Goal: Communication & Community: Ask a question

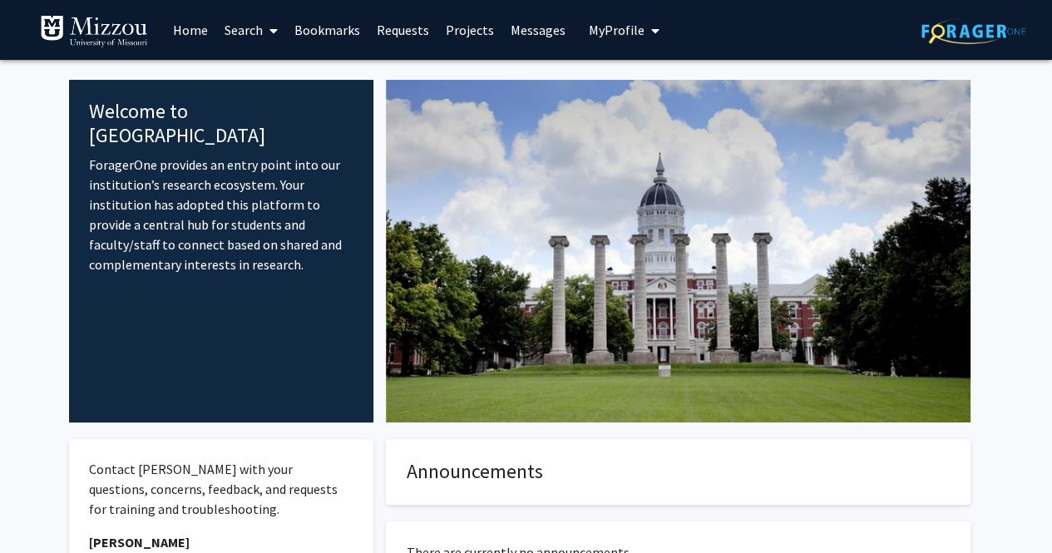
click at [519, 37] on link "Messages" at bounding box center [538, 30] width 72 height 58
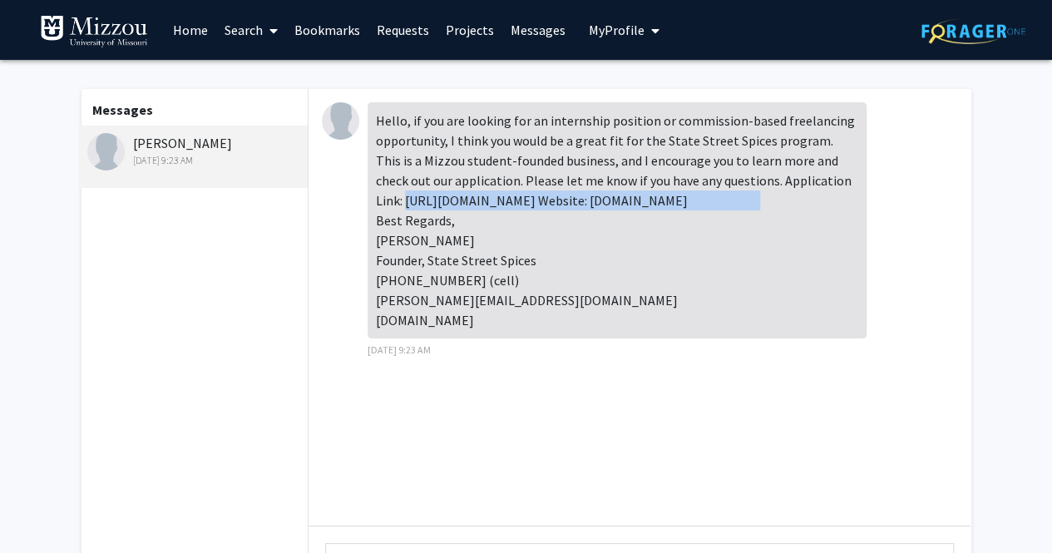
drag, startPoint x: 375, startPoint y: 204, endPoint x: 808, endPoint y: 197, distance: 432.5
click at [808, 197] on div "Hello, if you are looking for an internship position or commission-based freela…" at bounding box center [617, 220] width 499 height 236
copy div "[URL][DOMAIN_NAME] Website: [DOMAIN_NAME]"
click at [327, 235] on div "Hello, if you are looking for an internship position or commission-based freela…" at bounding box center [639, 235] width 635 height 266
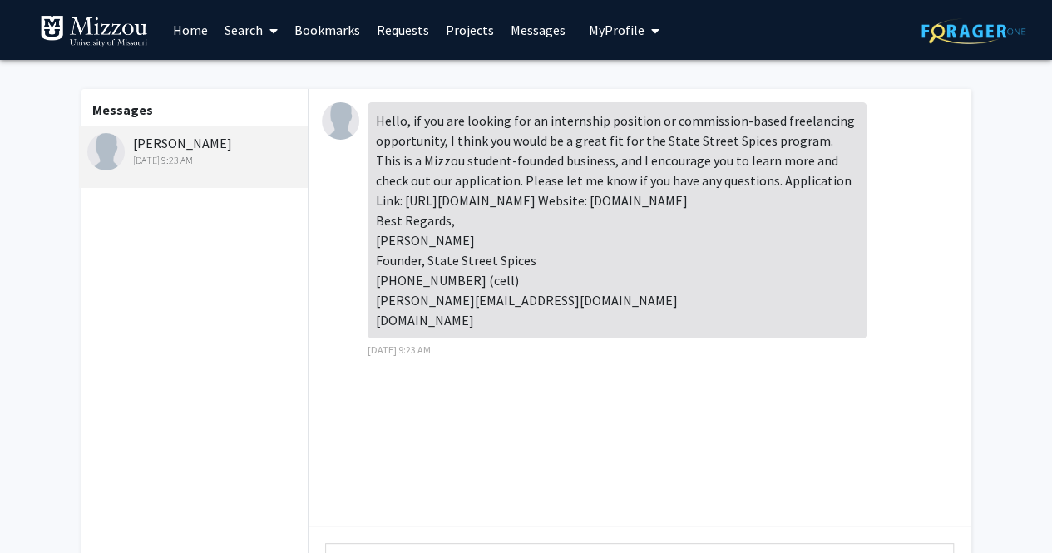
click at [523, 39] on link "Messages" at bounding box center [538, 30] width 72 height 58
click at [528, 33] on link "Messages" at bounding box center [538, 30] width 72 height 58
click at [191, 24] on link "Home" at bounding box center [191, 30] width 52 height 58
